Goal: Check status: Check status

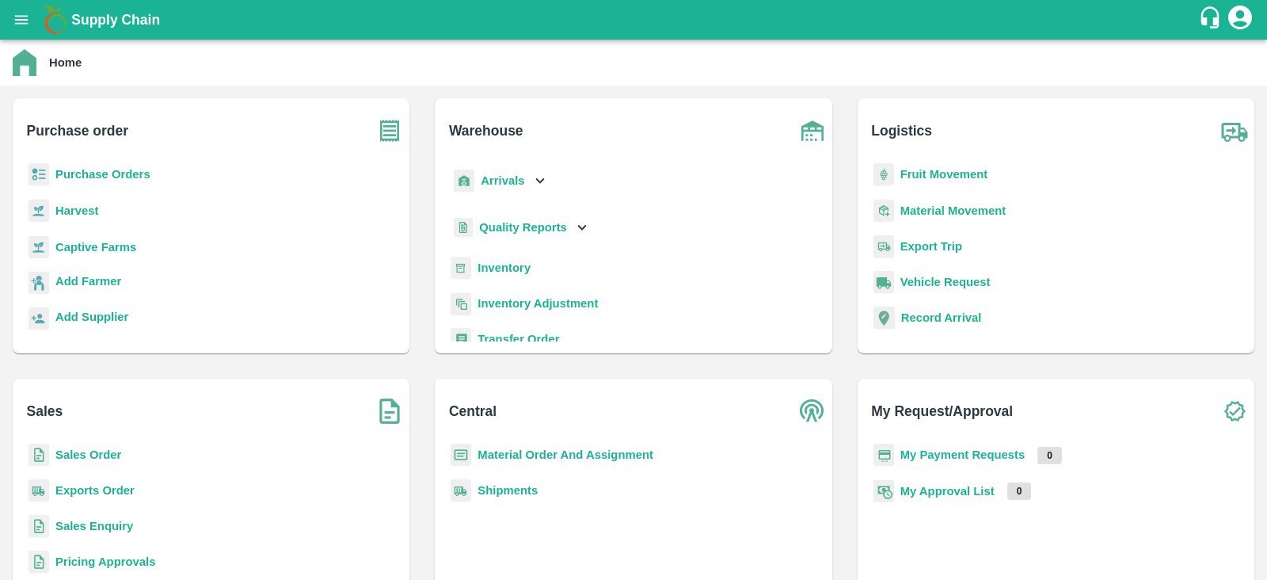
click at [127, 177] on b "Purchase Orders" at bounding box center [102, 174] width 95 height 13
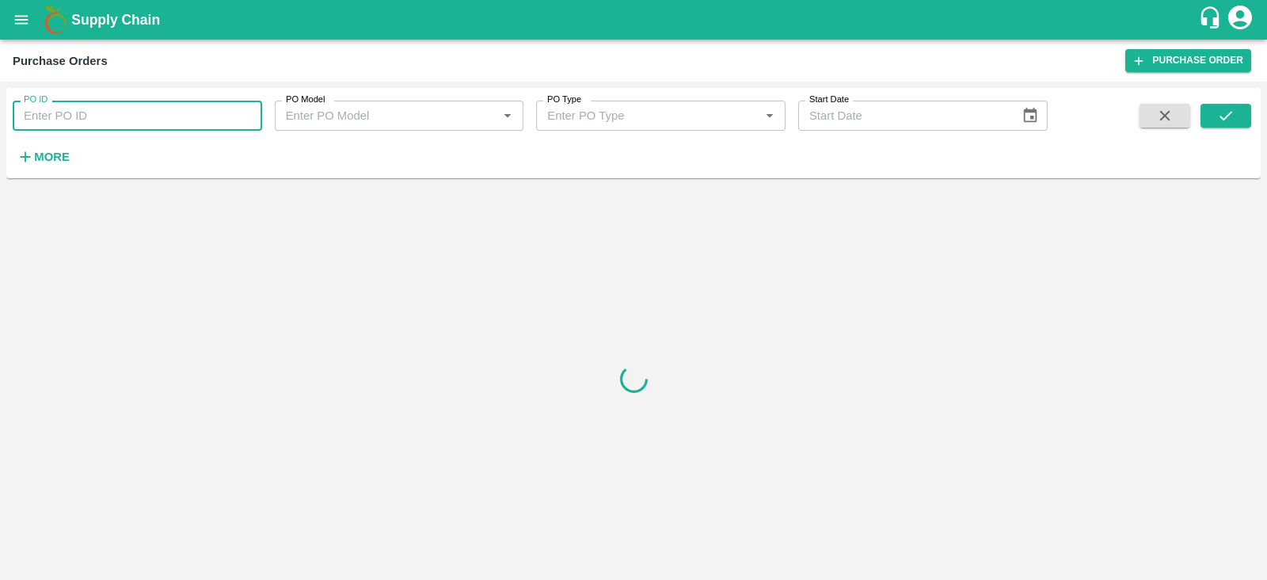
click at [100, 116] on input "PO ID" at bounding box center [137, 116] width 249 height 30
type input "177763"
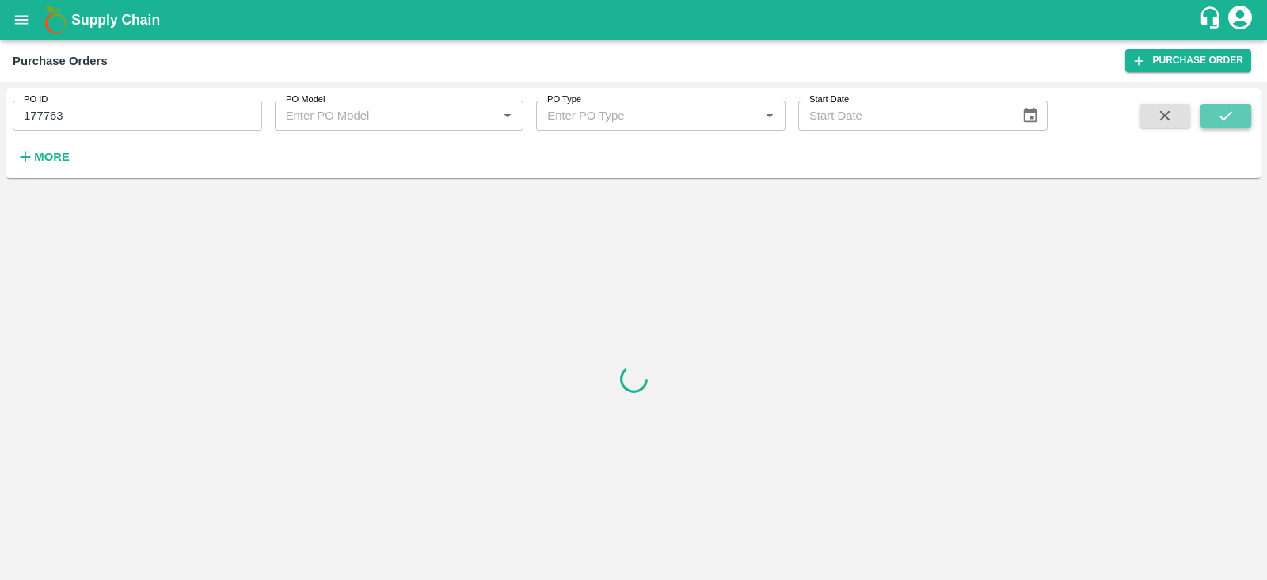
click at [1233, 108] on icon "submit" at bounding box center [1225, 115] width 17 height 17
